Goal: Find specific page/section: Find specific page/section

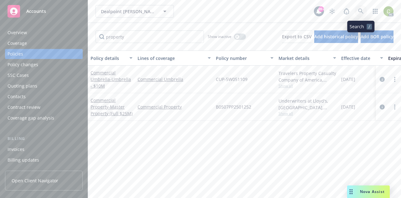
click at [360, 10] on icon at bounding box center [361, 11] width 6 height 6
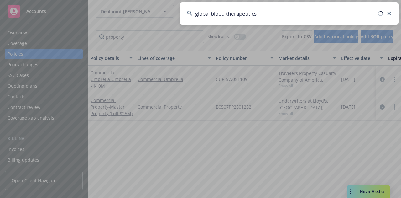
type input "global blood therapeutics"
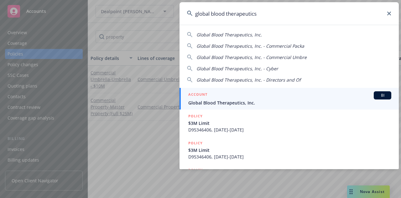
click at [242, 103] on span "Global Blood Therapeutics, Inc." at bounding box center [289, 102] width 203 height 7
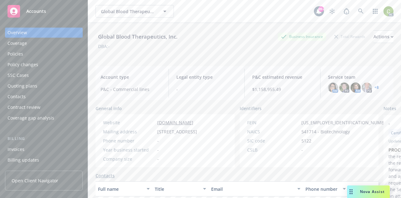
click at [32, 56] on div "Policies" at bounding box center [44, 54] width 73 height 10
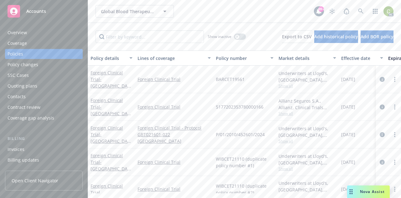
click at [32, 10] on span "Accounts" at bounding box center [36, 11] width 20 height 5
